Goal: Transaction & Acquisition: Obtain resource

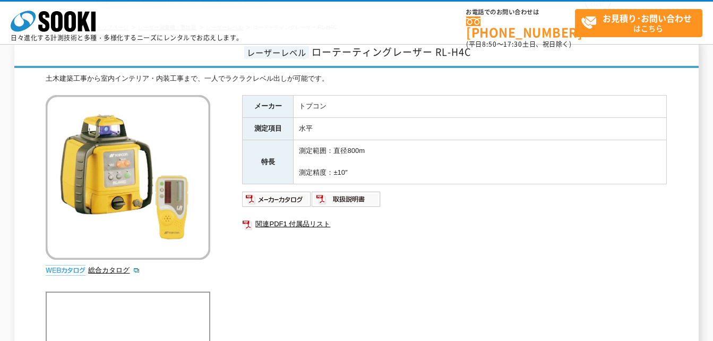
scroll to position [159, 0]
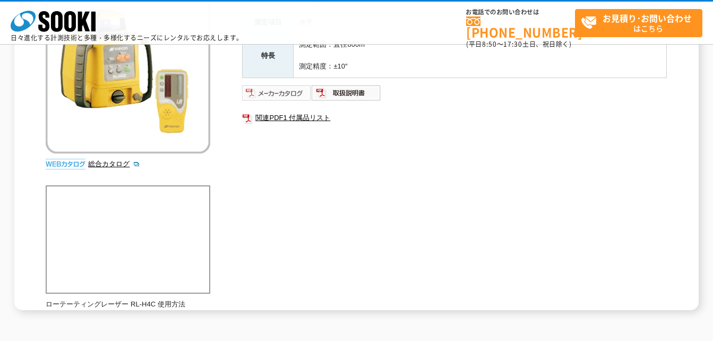
click at [286, 92] on img at bounding box center [277, 92] width 70 height 17
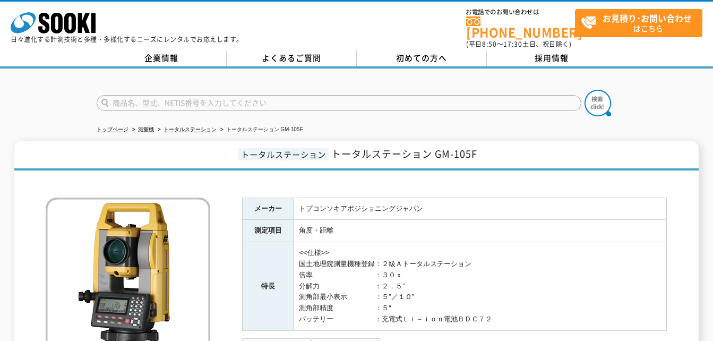
scroll to position [159, 0]
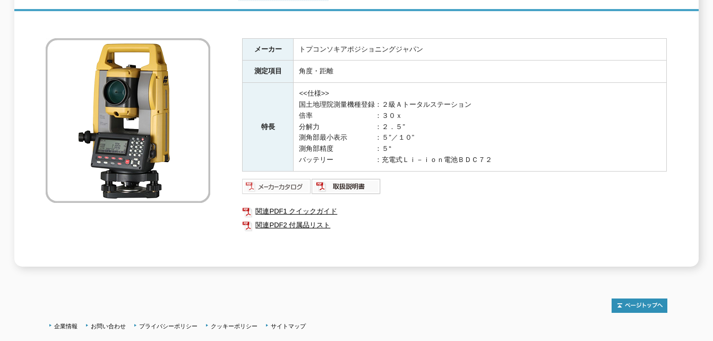
click at [282, 179] on img at bounding box center [277, 186] width 70 height 17
click at [328, 204] on link "関連PDF1 クイックガイド" at bounding box center [454, 211] width 425 height 14
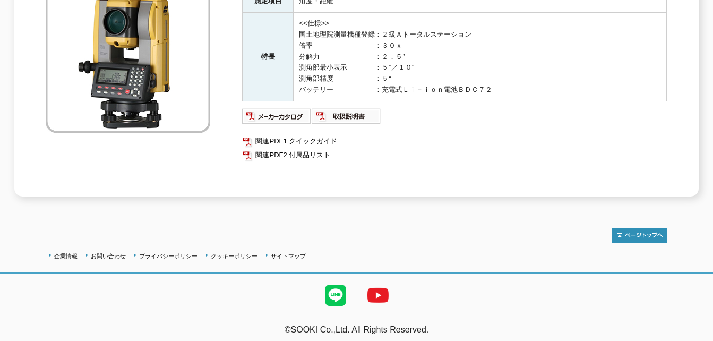
scroll to position [17, 0]
